Goal: Task Accomplishment & Management: Use online tool/utility

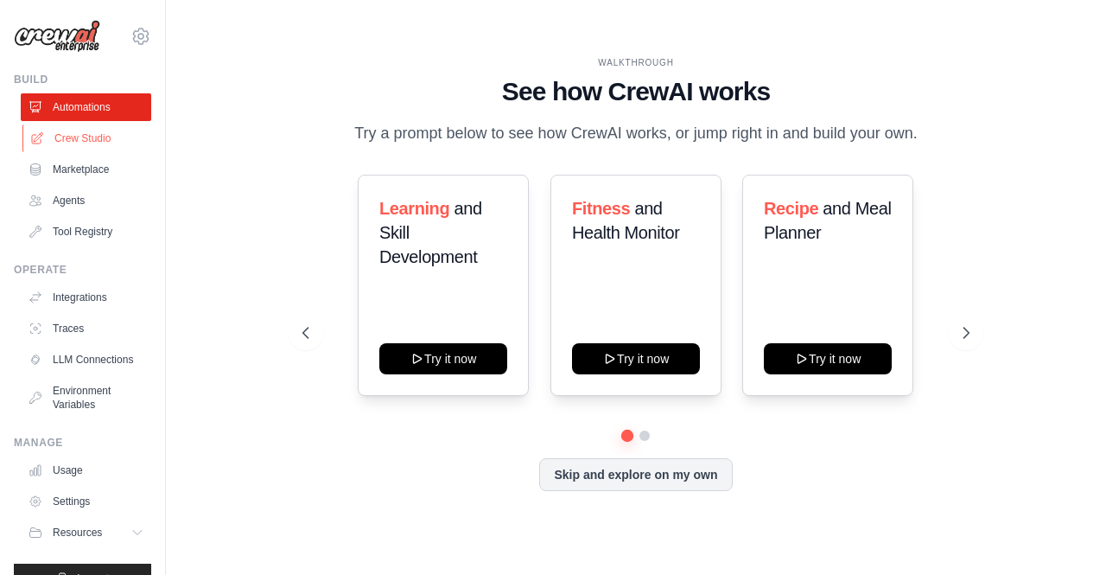
click at [118, 132] on link "Crew Studio" at bounding box center [87, 138] width 131 height 28
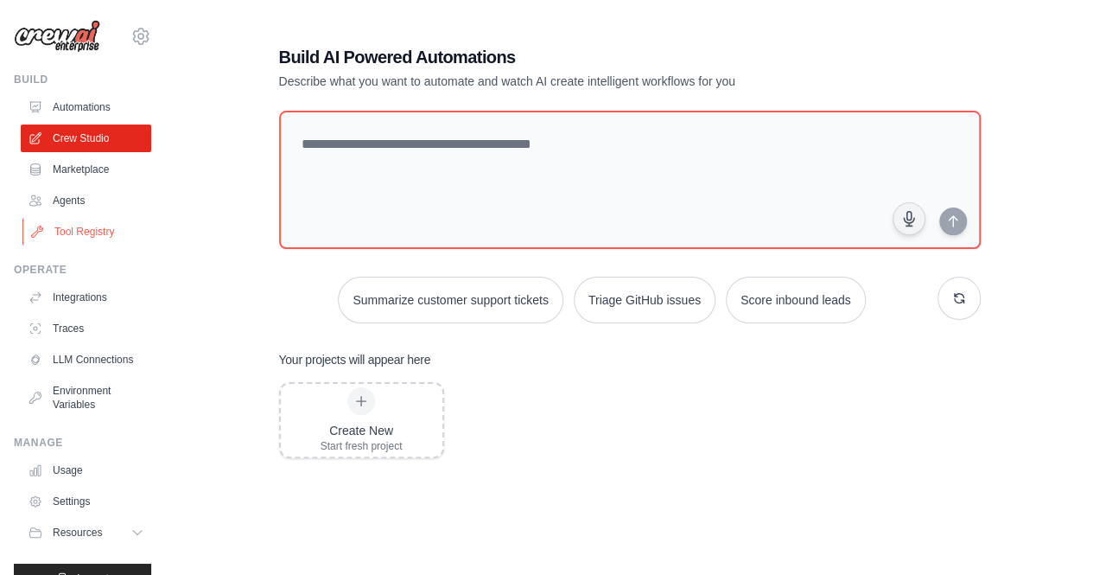
click at [66, 233] on link "Tool Registry" at bounding box center [87, 232] width 131 height 28
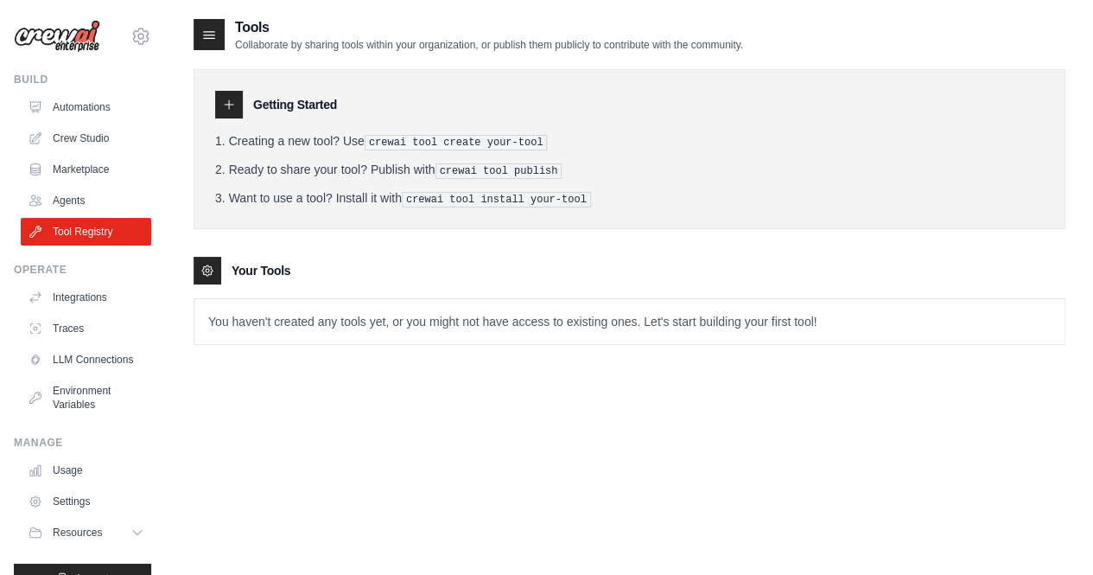
click at [214, 39] on icon at bounding box center [209, 35] width 11 height 7
click at [233, 101] on icon at bounding box center [229, 105] width 14 height 14
click at [206, 271] on icon at bounding box center [207, 270] width 10 height 10
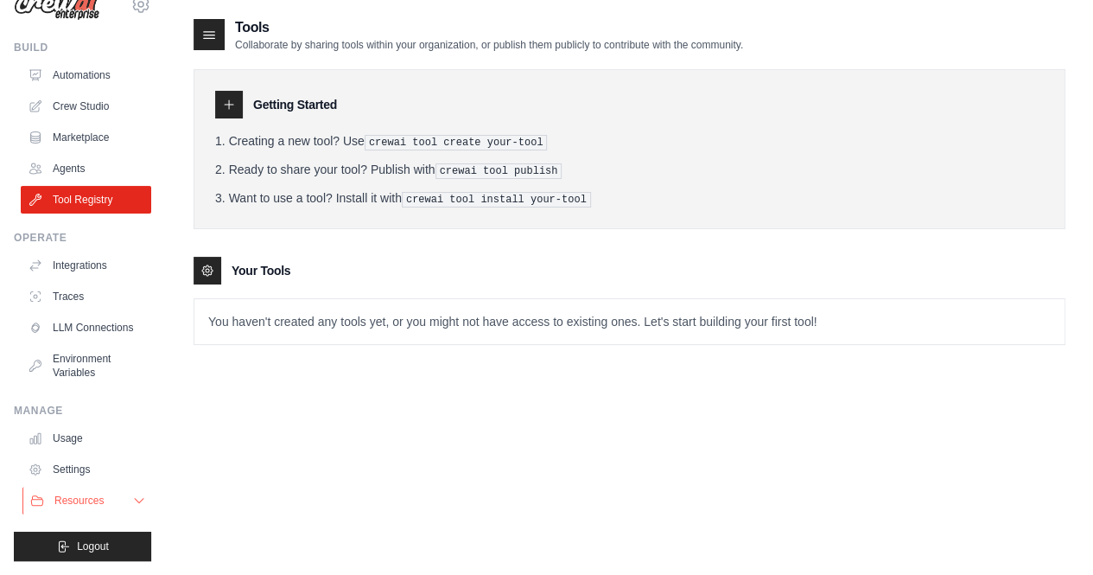
click at [109, 509] on button "Resources" at bounding box center [87, 501] width 131 height 28
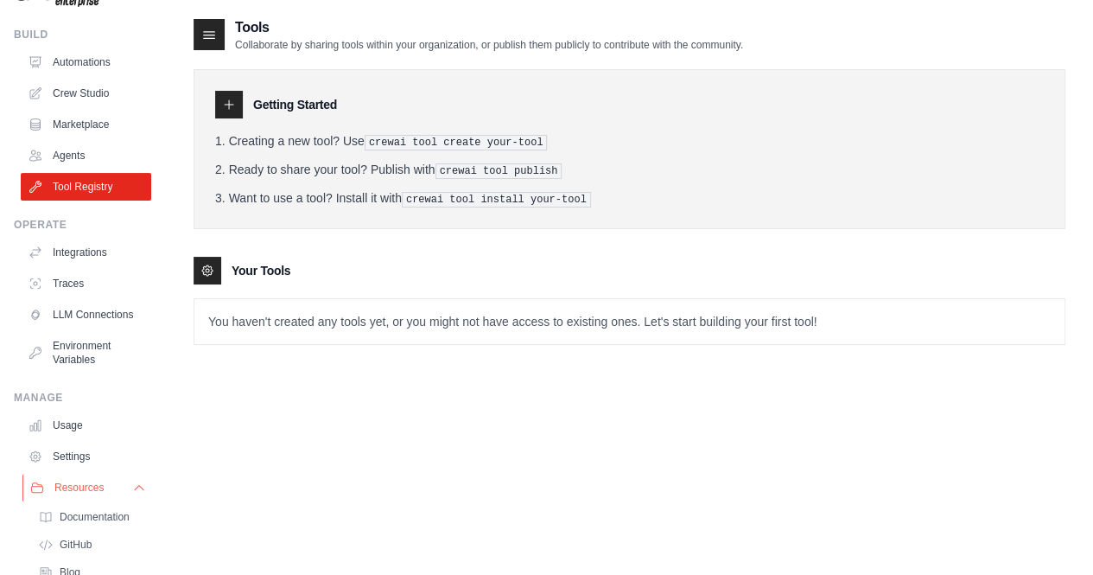
scroll to position [156, 0]
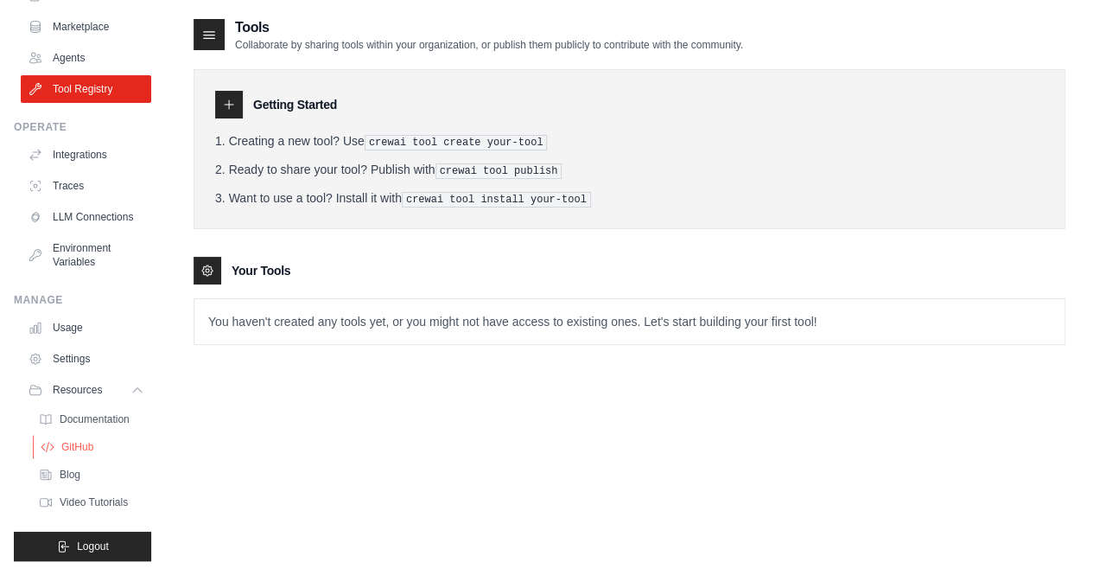
click at [96, 440] on link "GitHub" at bounding box center [93, 447] width 120 height 24
click at [92, 423] on span "Documentation" at bounding box center [96, 419] width 70 height 14
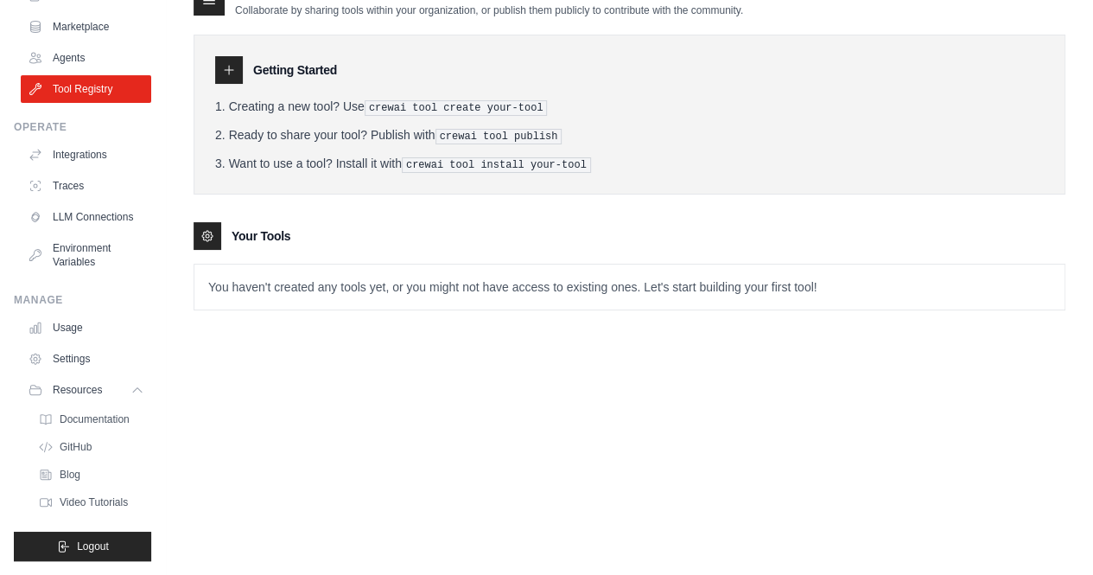
scroll to position [0, 0]
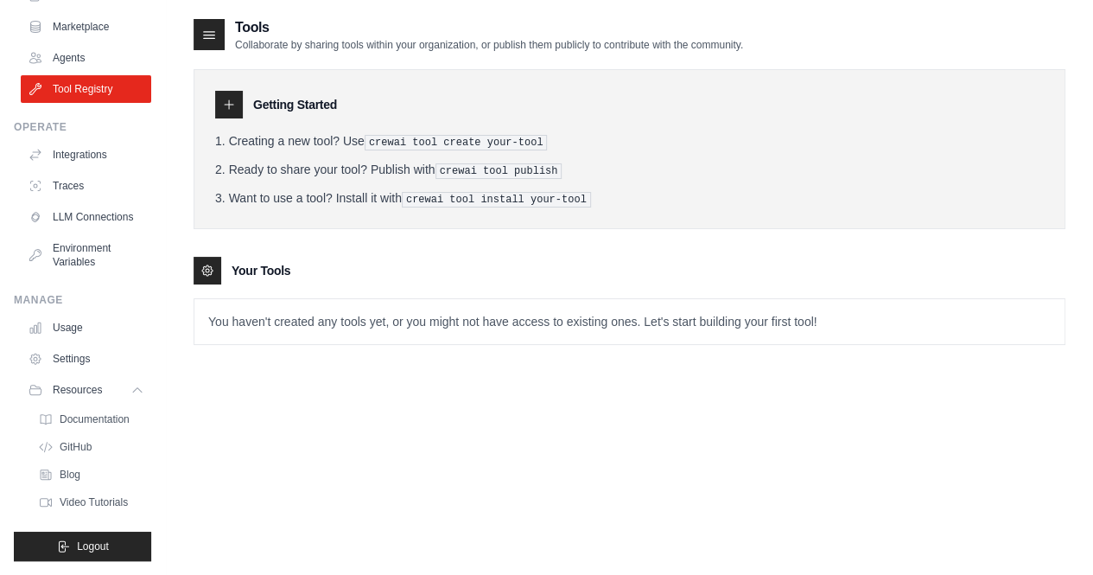
click at [726, 321] on p "You haven't created any tools yet, or you might not have access to existing one…" at bounding box center [629, 321] width 870 height 45
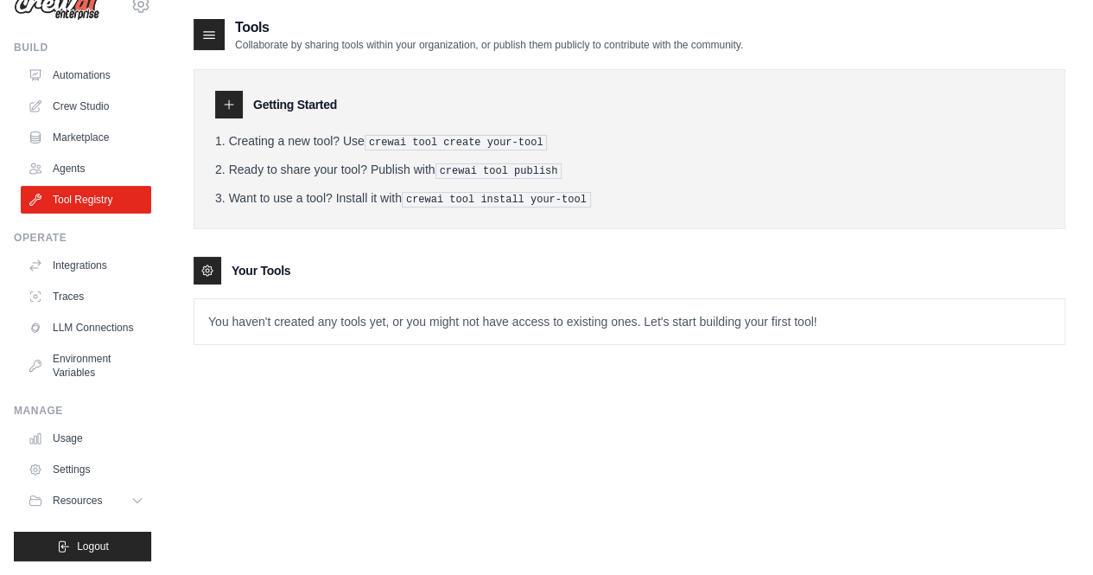
click at [199, 267] on div at bounding box center [208, 271] width 28 height 28
click at [73, 98] on link "Crew Studio" at bounding box center [87, 106] width 131 height 28
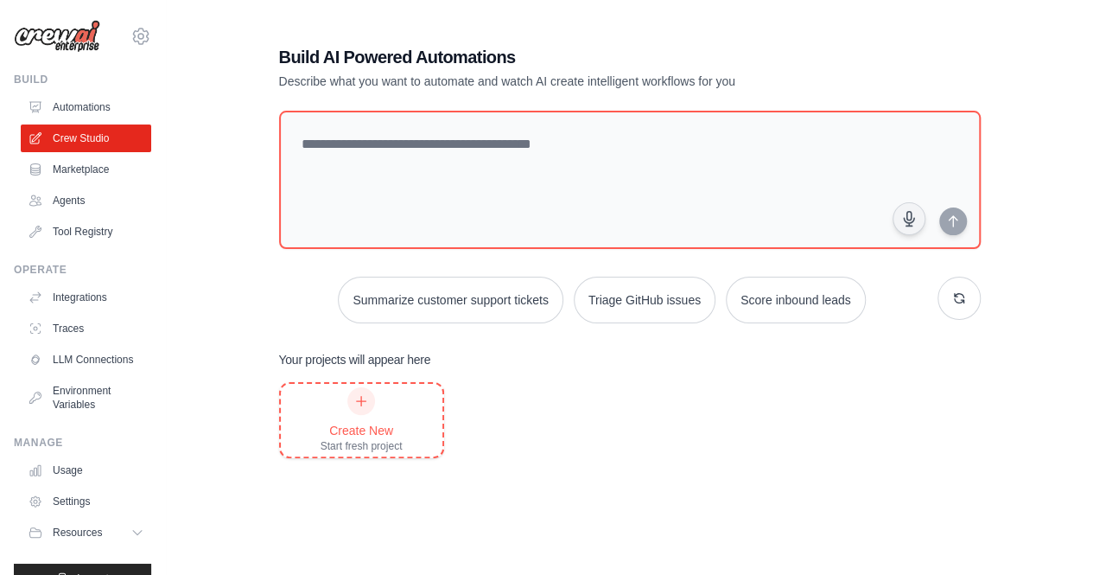
click at [394, 407] on div "Create New Start fresh project" at bounding box center [362, 420] width 82 height 66
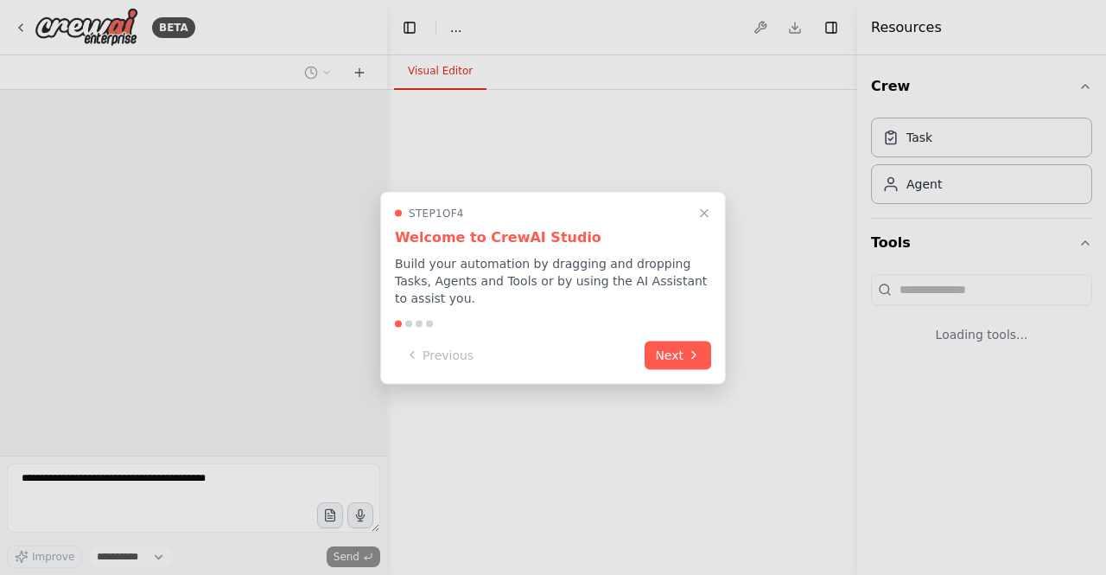
select select "****"
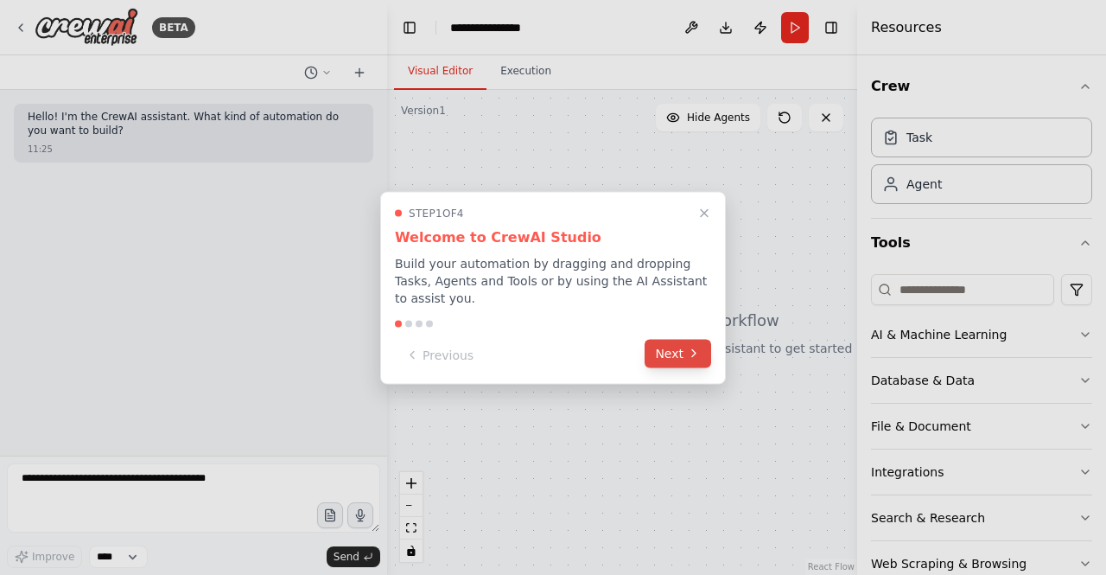
click at [672, 352] on button "Next" at bounding box center [678, 353] width 67 height 29
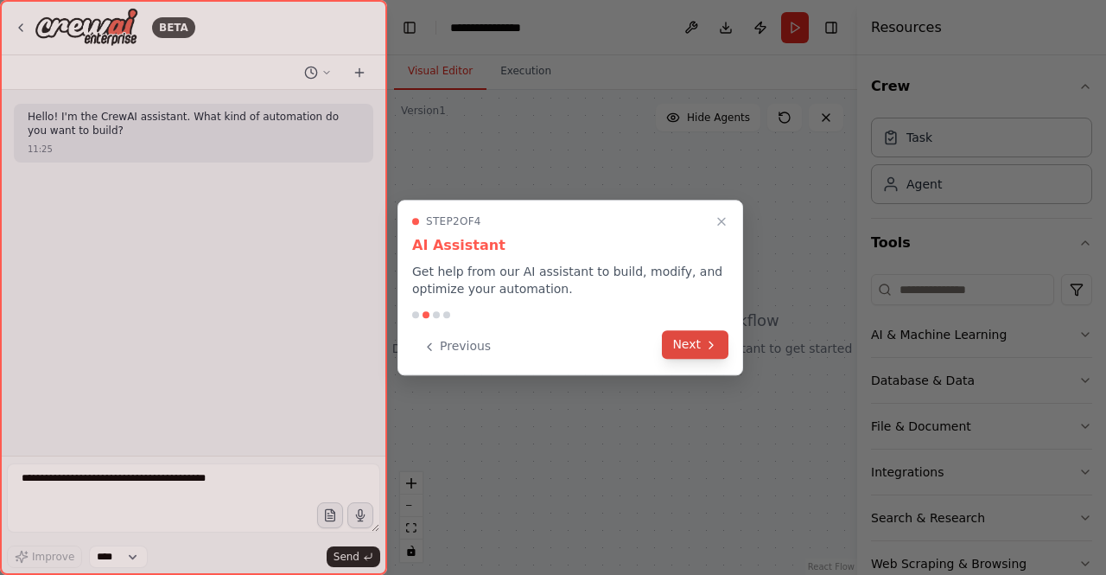
click at [675, 335] on button "Next" at bounding box center [695, 344] width 67 height 29
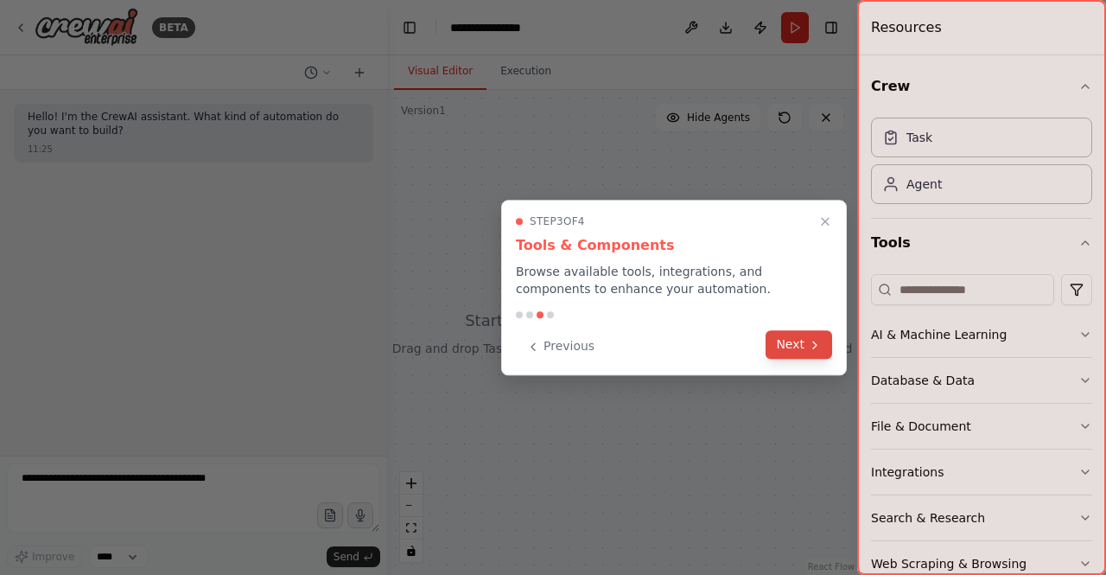
click at [792, 343] on button "Next" at bounding box center [799, 344] width 67 height 29
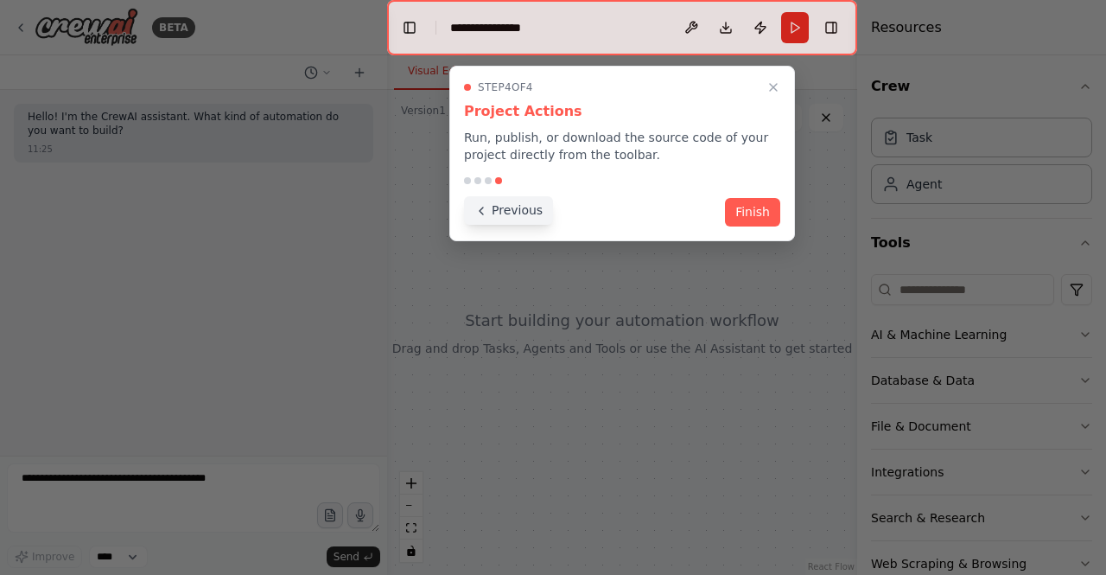
click at [486, 210] on icon at bounding box center [482, 211] width 14 height 14
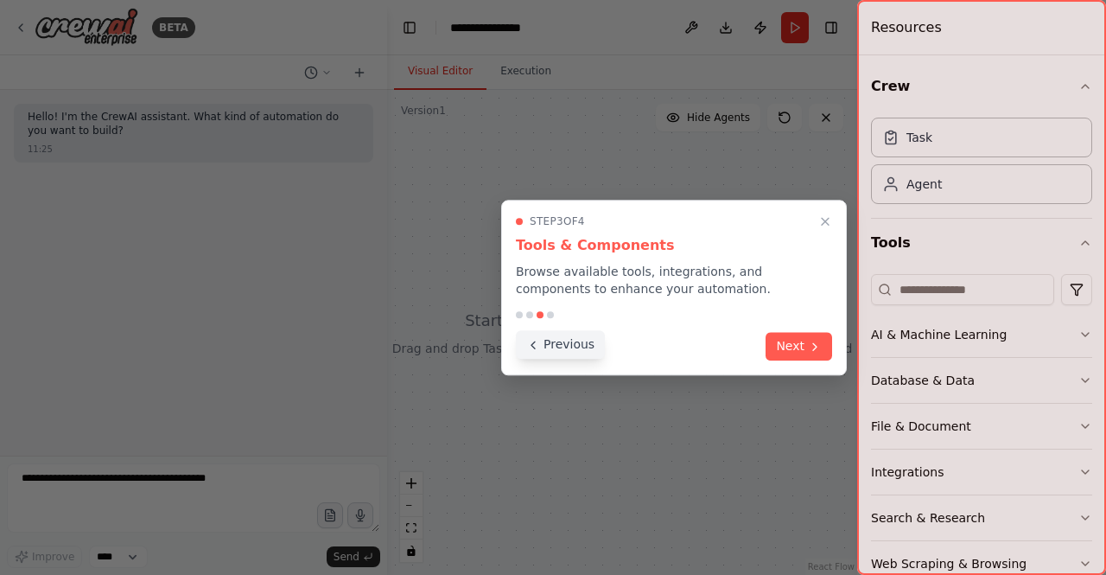
click at [536, 335] on button "Previous" at bounding box center [560, 344] width 89 height 29
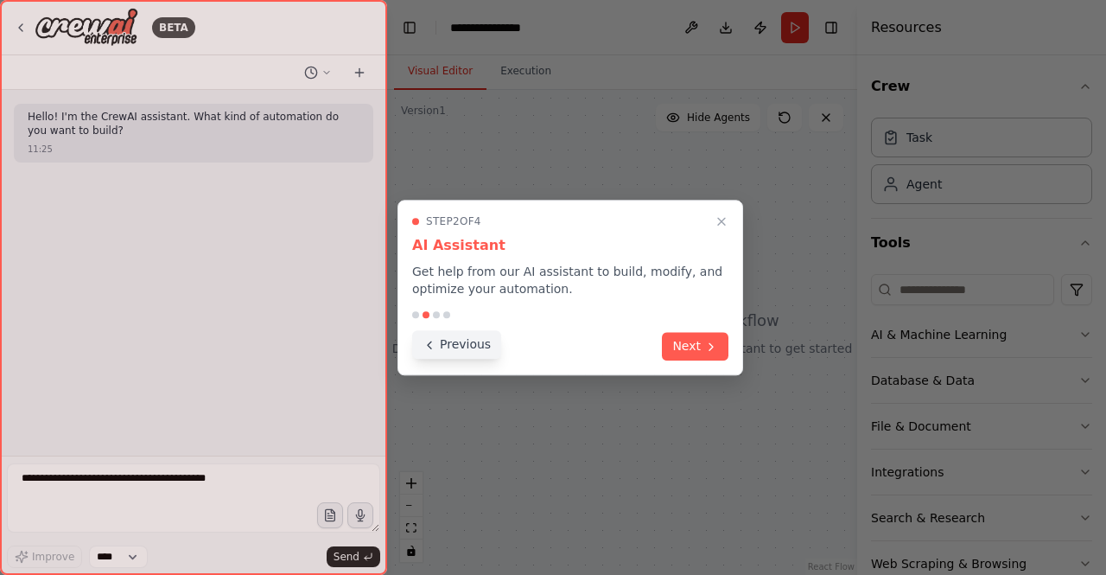
click at [449, 352] on button "Previous" at bounding box center [456, 344] width 89 height 29
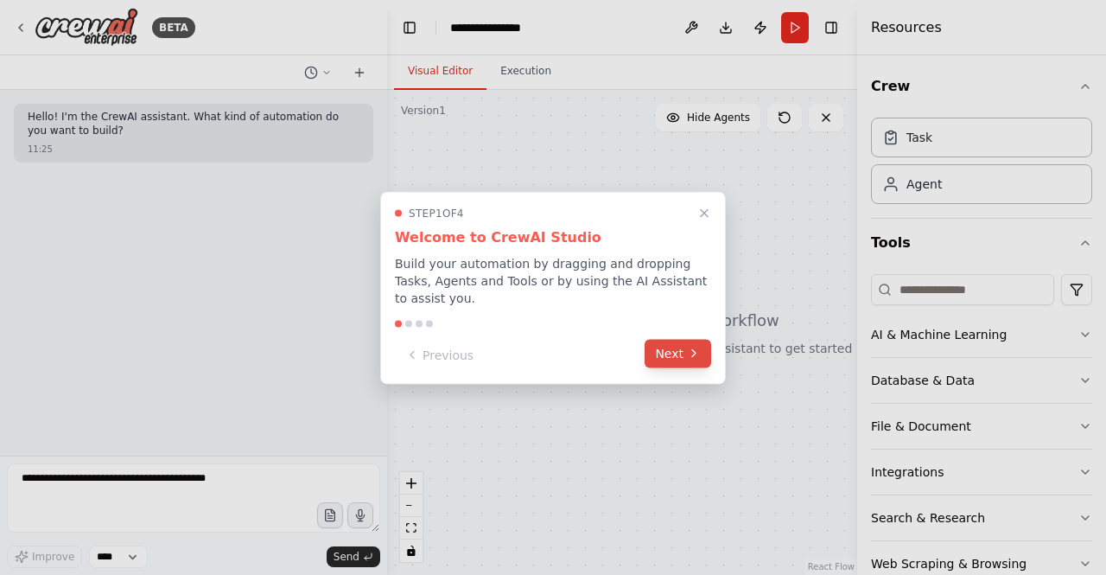
click at [678, 359] on button "Next" at bounding box center [678, 353] width 67 height 29
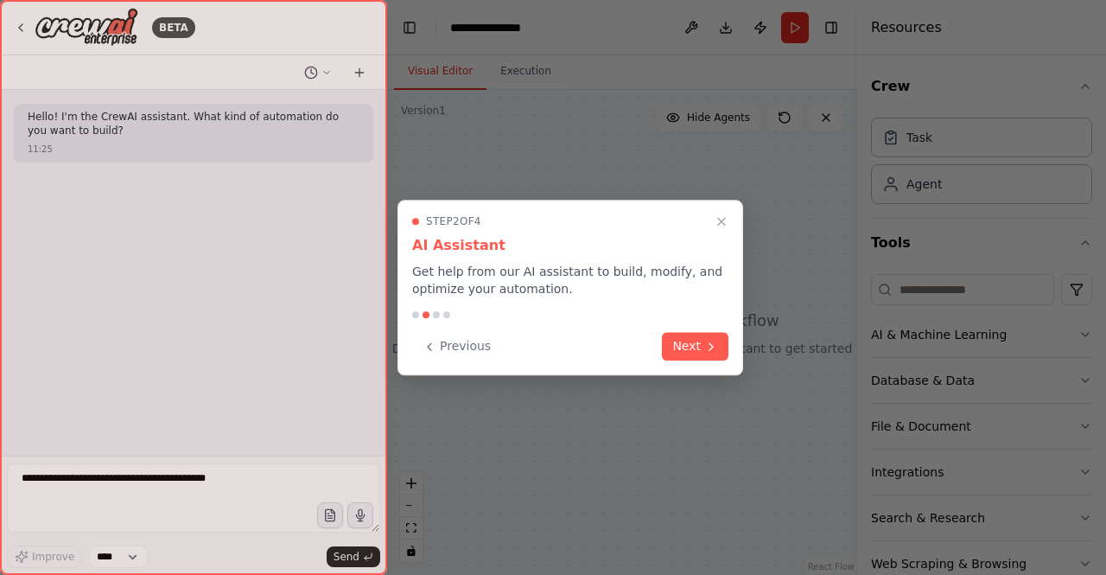
click at [678, 359] on div "Previous Next" at bounding box center [570, 346] width 316 height 29
click at [687, 345] on button "Next" at bounding box center [695, 344] width 67 height 29
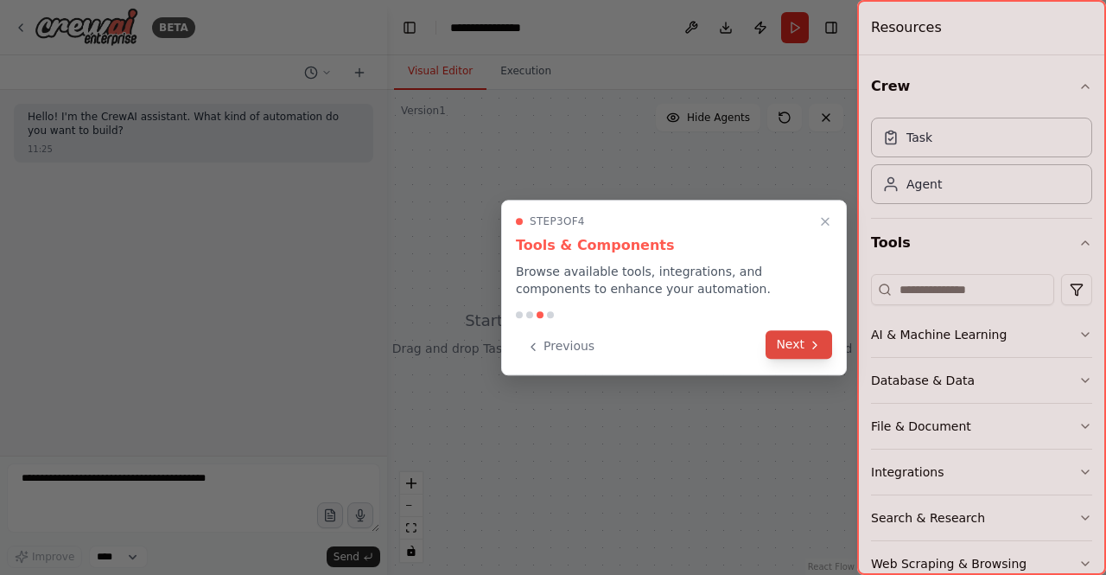
click at [804, 345] on button "Next" at bounding box center [799, 344] width 67 height 29
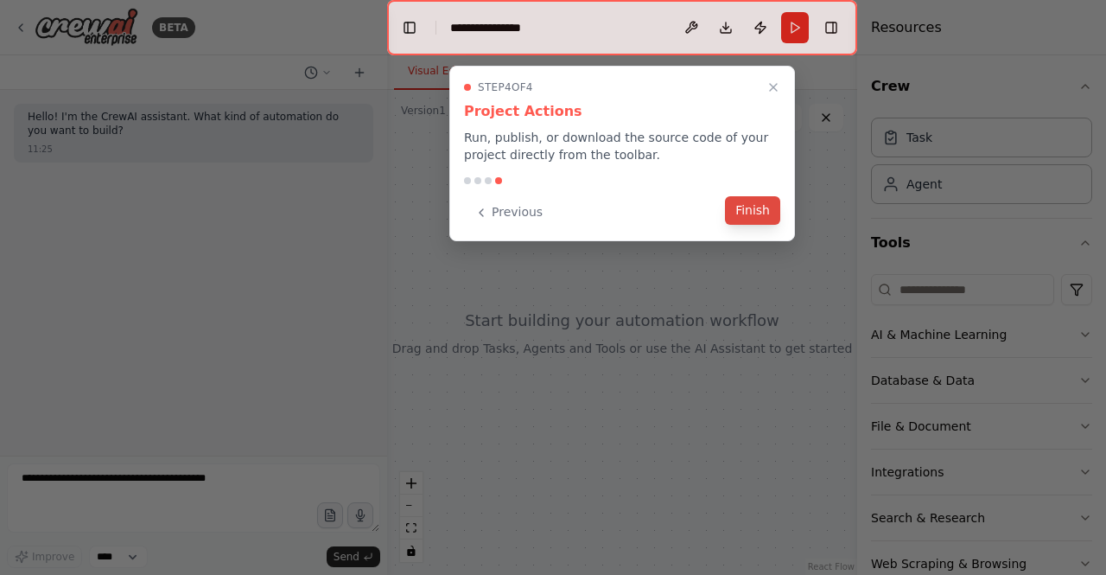
click at [755, 203] on button "Finish" at bounding box center [752, 210] width 55 height 29
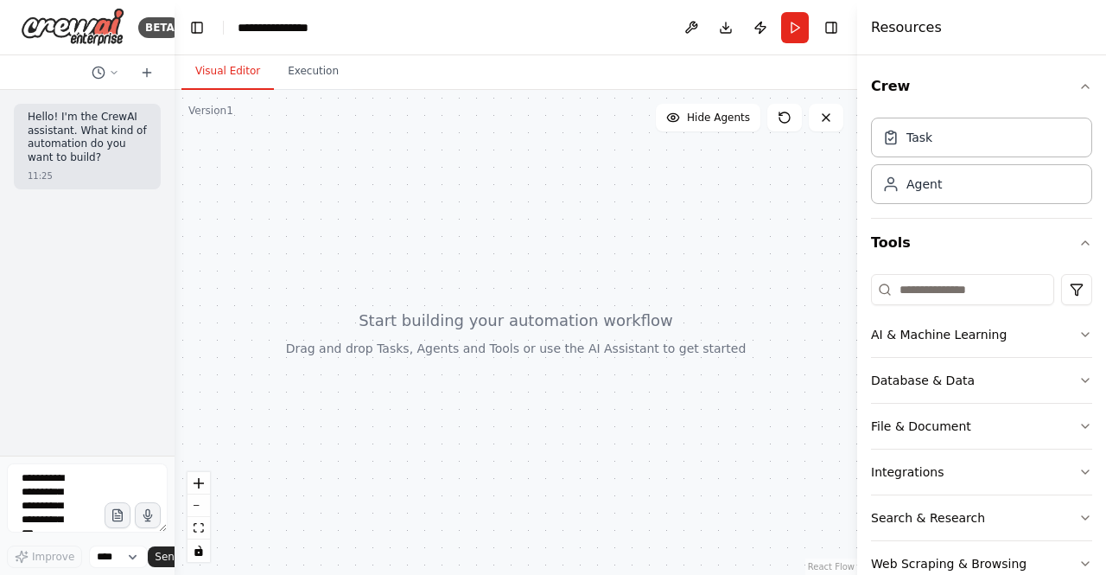
drag, startPoint x: 382, startPoint y: 290, endPoint x: 135, endPoint y: 276, distance: 247.6
click at [135, 276] on div "BETA Hello! I'm the CrewAI assistant. What kind of automation do you want to bu…" at bounding box center [87, 287] width 175 height 575
click at [690, 26] on button at bounding box center [692, 27] width 28 height 31
click at [692, 37] on div at bounding box center [692, 27] width 28 height 31
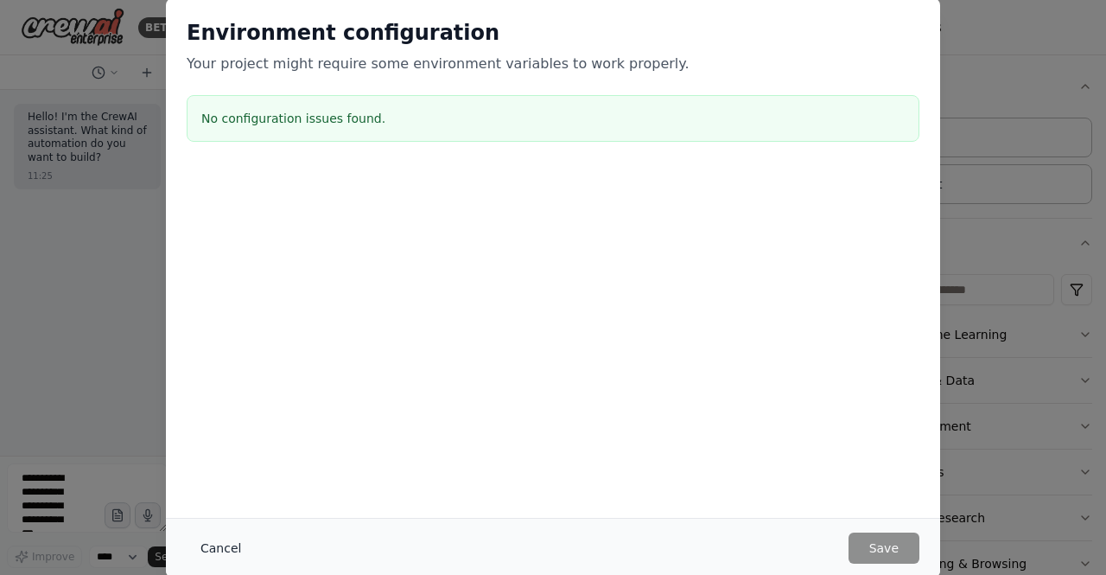
click at [195, 549] on button "Cancel" at bounding box center [221, 547] width 68 height 31
